Goal: Check status: Check status

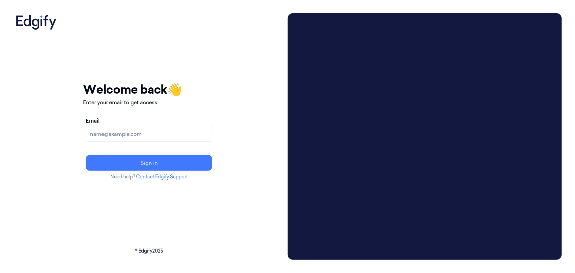
click at [212, 130] on input "Email" at bounding box center [149, 134] width 127 height 16
type input "[EMAIL_ADDRESS][DOMAIN_NAME]"
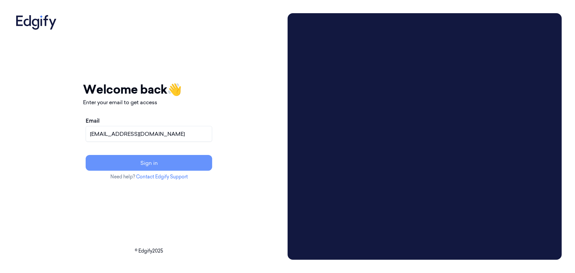
click at [197, 159] on button "Sign in" at bounding box center [149, 163] width 127 height 16
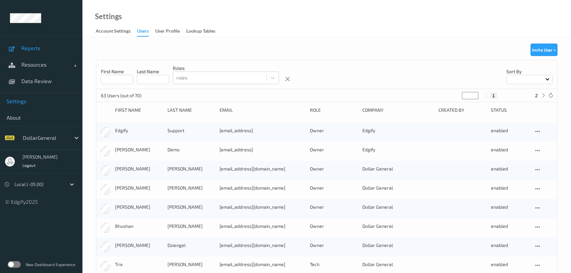
drag, startPoint x: 47, startPoint y: 52, endPoint x: 56, endPoint y: 52, distance: 8.2
click at [47, 52] on link "Reports" at bounding box center [41, 48] width 82 height 16
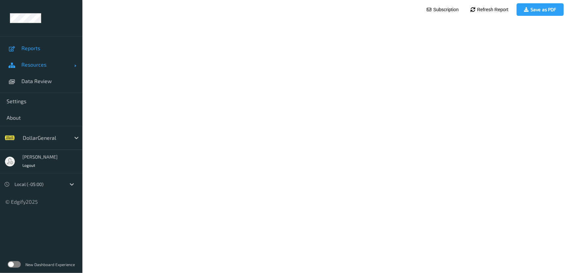
click at [39, 64] on span "Resources" at bounding box center [47, 64] width 53 height 7
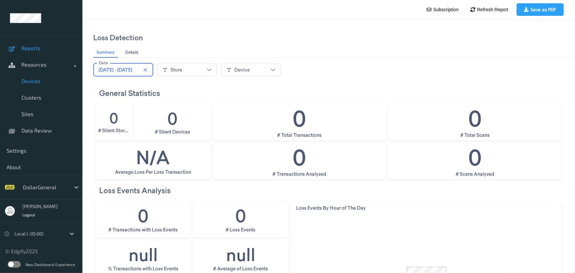
click at [35, 84] on span "Devices" at bounding box center [48, 81] width 54 height 7
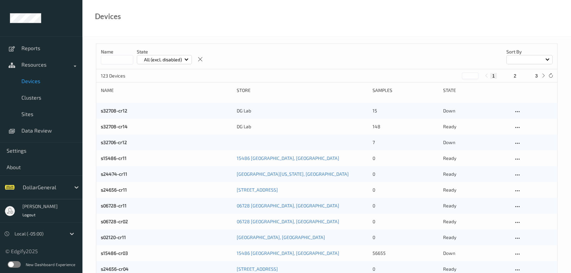
click at [113, 59] on input at bounding box center [117, 59] width 32 height 9
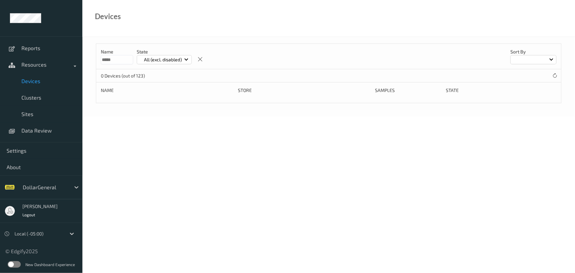
click at [122, 60] on input "*****" at bounding box center [117, 59] width 32 height 9
type input "****"
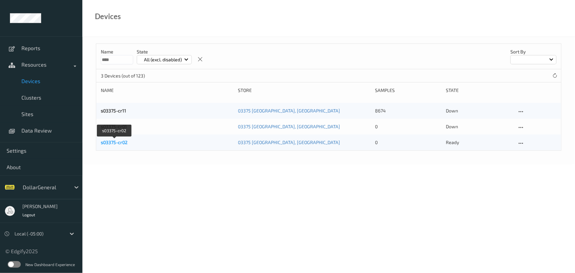
click at [121, 143] on link "s03375-cr02" at bounding box center [114, 142] width 27 height 6
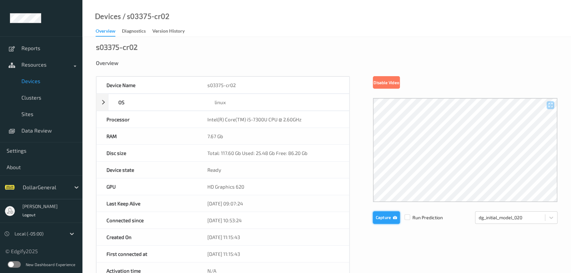
click at [386, 221] on button "Capture" at bounding box center [386, 217] width 27 height 13
click at [385, 218] on button "Capture" at bounding box center [386, 217] width 27 height 13
click at [378, 214] on button "Capture" at bounding box center [386, 217] width 27 height 13
click at [385, 222] on button "Capture" at bounding box center [386, 217] width 27 height 13
click at [383, 220] on button "Capture" at bounding box center [386, 217] width 27 height 13
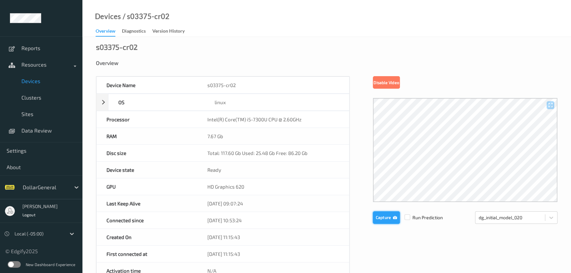
click at [385, 216] on button "Capture" at bounding box center [386, 217] width 27 height 13
drag, startPoint x: 405, startPoint y: 245, endPoint x: 382, endPoint y: 231, distance: 26.2
click at [377, 213] on button "Capture" at bounding box center [386, 217] width 27 height 13
drag, startPoint x: 473, startPoint y: 55, endPoint x: 426, endPoint y: 214, distance: 166.0
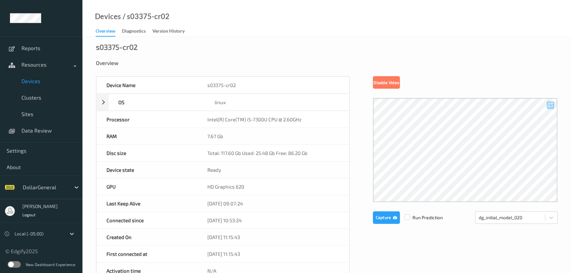
click at [374, 215] on button "Capture" at bounding box center [386, 217] width 27 height 13
drag, startPoint x: 436, startPoint y: 259, endPoint x: 400, endPoint y: 238, distance: 41.6
click at [391, 217] on button "Capture" at bounding box center [386, 217] width 27 height 13
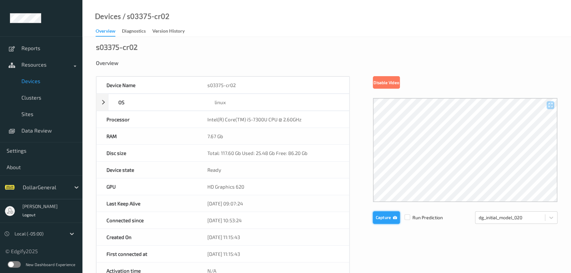
click at [391, 217] on button "Capture" at bounding box center [386, 217] width 27 height 13
click at [394, 219] on button "Capture" at bounding box center [386, 217] width 27 height 13
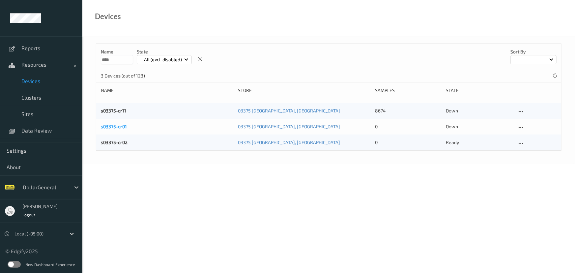
click at [124, 128] on link "s03375-cr01" at bounding box center [114, 127] width 26 height 6
click at [116, 112] on link "s03375-cr11" at bounding box center [113, 111] width 25 height 6
click at [111, 143] on link "s03375-cr02" at bounding box center [114, 142] width 27 height 6
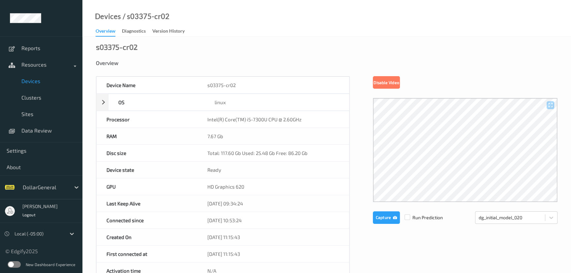
drag, startPoint x: 381, startPoint y: 229, endPoint x: 377, endPoint y: 227, distance: 3.8
click at [382, 218] on button "Capture" at bounding box center [386, 217] width 27 height 13
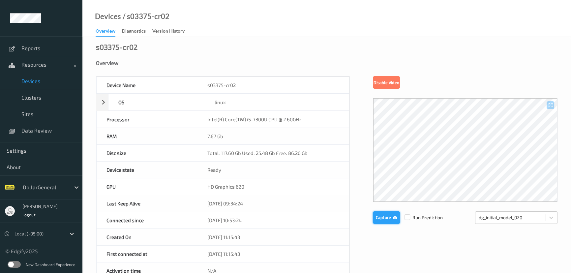
click at [377, 219] on button "Capture" at bounding box center [386, 217] width 27 height 13
click at [380, 222] on button "Capture" at bounding box center [386, 217] width 27 height 13
click at [379, 222] on button "Capture" at bounding box center [386, 217] width 27 height 13
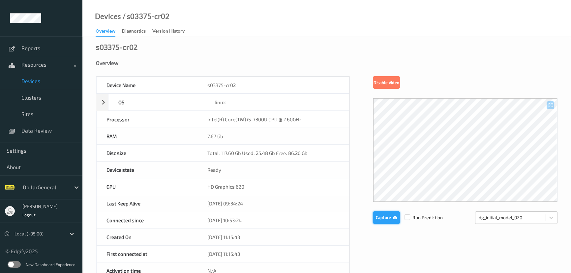
click at [374, 214] on button "Capture" at bounding box center [386, 217] width 27 height 13
click at [379, 218] on button "Capture" at bounding box center [386, 217] width 27 height 13
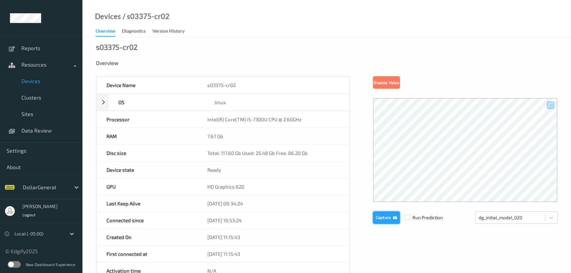
click at [383, 221] on button "Capture" at bounding box center [386, 217] width 27 height 13
click at [379, 215] on button "Capture" at bounding box center [386, 217] width 27 height 13
